Goal: Task Accomplishment & Management: Manage account settings

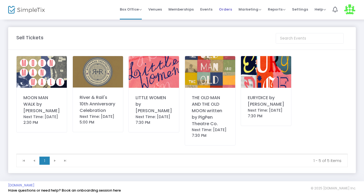
click at [228, 8] on span "Orders" at bounding box center [225, 9] width 13 height 14
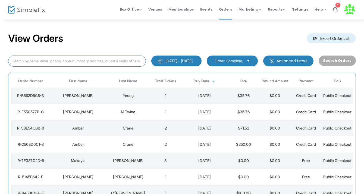
click at [116, 60] on input at bounding box center [77, 61] width 138 height 11
type input "a"
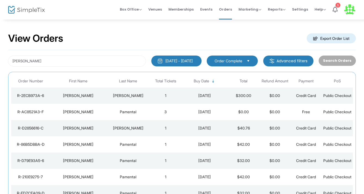
click at [139, 114] on td "Pamental" at bounding box center [128, 112] width 44 height 16
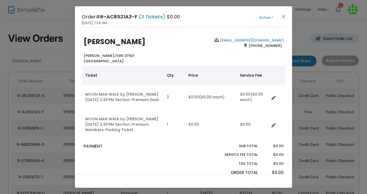
click at [269, 21] on div "Order# R-AC8521A3-F (3 Tickets) $0.00 [DATE] 7:24 AM Action Mark Admitted Edit …" at bounding box center [183, 16] width 217 height 21
click at [269, 14] on span "Action Mark Admitted Edit Order Edit Attendee Details Add Another Ticket Print …" at bounding box center [276, 17] width 31 height 6
click at [269, 16] on button "Action" at bounding box center [266, 18] width 33 height 6
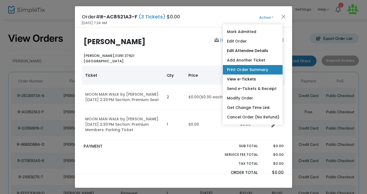
click at [259, 69] on link "Print Order Summary" at bounding box center [253, 70] width 60 height 10
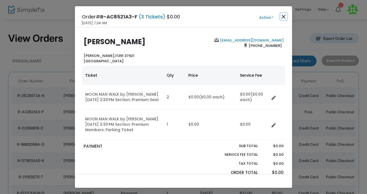
click at [284, 17] on button "Close" at bounding box center [283, 16] width 7 height 7
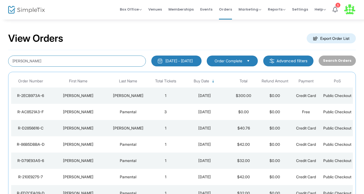
click at [91, 60] on input "[PERSON_NAME]" at bounding box center [77, 61] width 138 height 11
type input "[PERSON_NAME]"
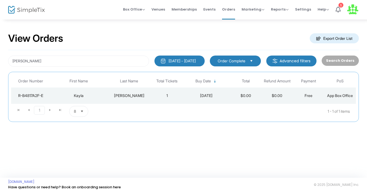
click at [139, 93] on div "[PERSON_NAME]" at bounding box center [129, 95] width 41 height 5
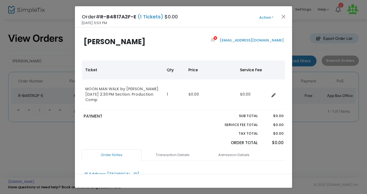
click at [272, 20] on button "Action" at bounding box center [266, 18] width 33 height 6
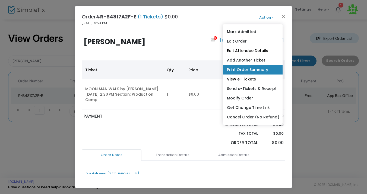
click at [262, 69] on link "Print Order Summary" at bounding box center [253, 70] width 60 height 10
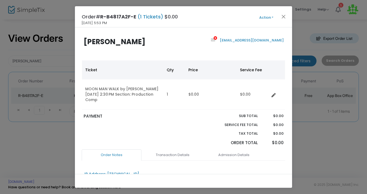
click at [287, 18] on span "Action Mark Admitted Edit Order Edit Attendee Details Add Another Ticket Print …" at bounding box center [276, 17] width 31 height 6
click at [284, 18] on button "Close" at bounding box center [283, 16] width 7 height 7
